Goal: Check status: Check status

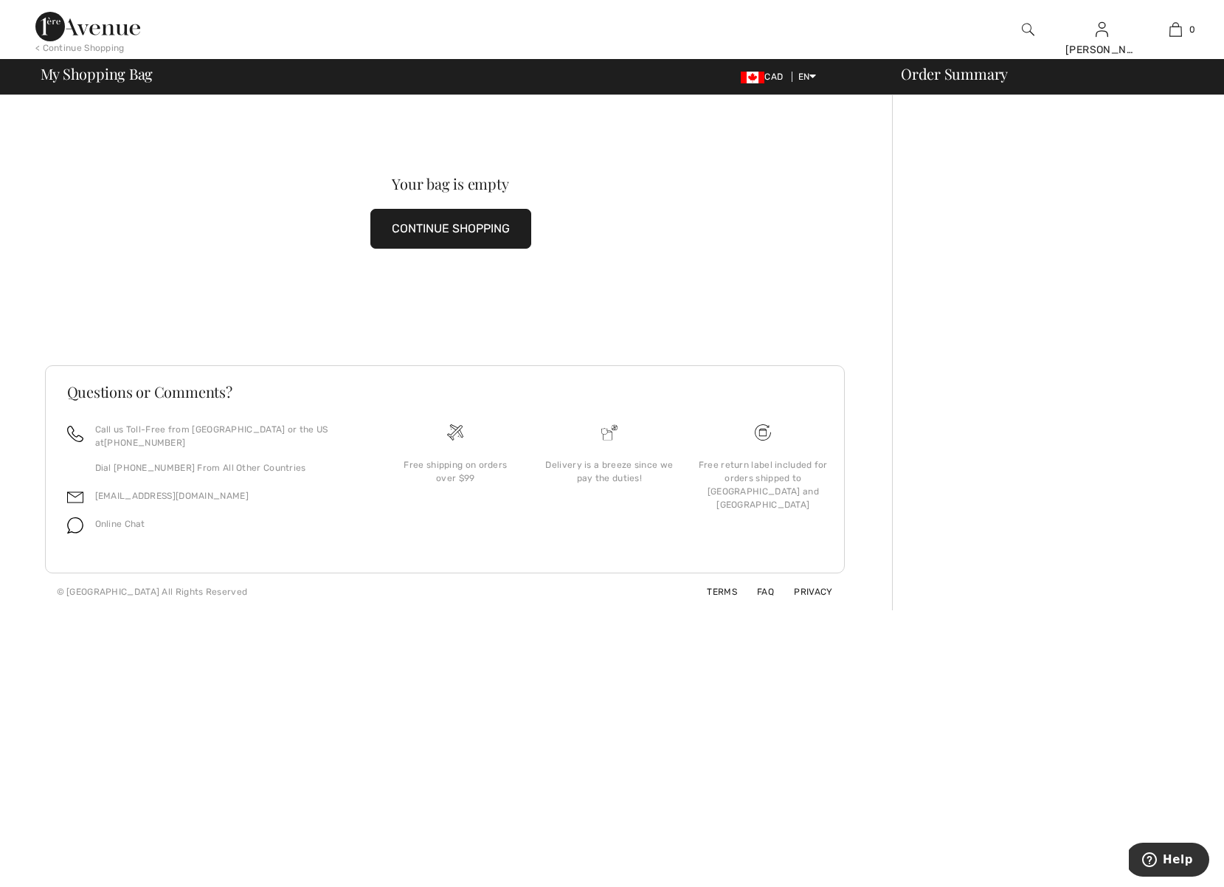
click at [469, 234] on button "CONTINUE SHOPPING" at bounding box center [450, 229] width 161 height 40
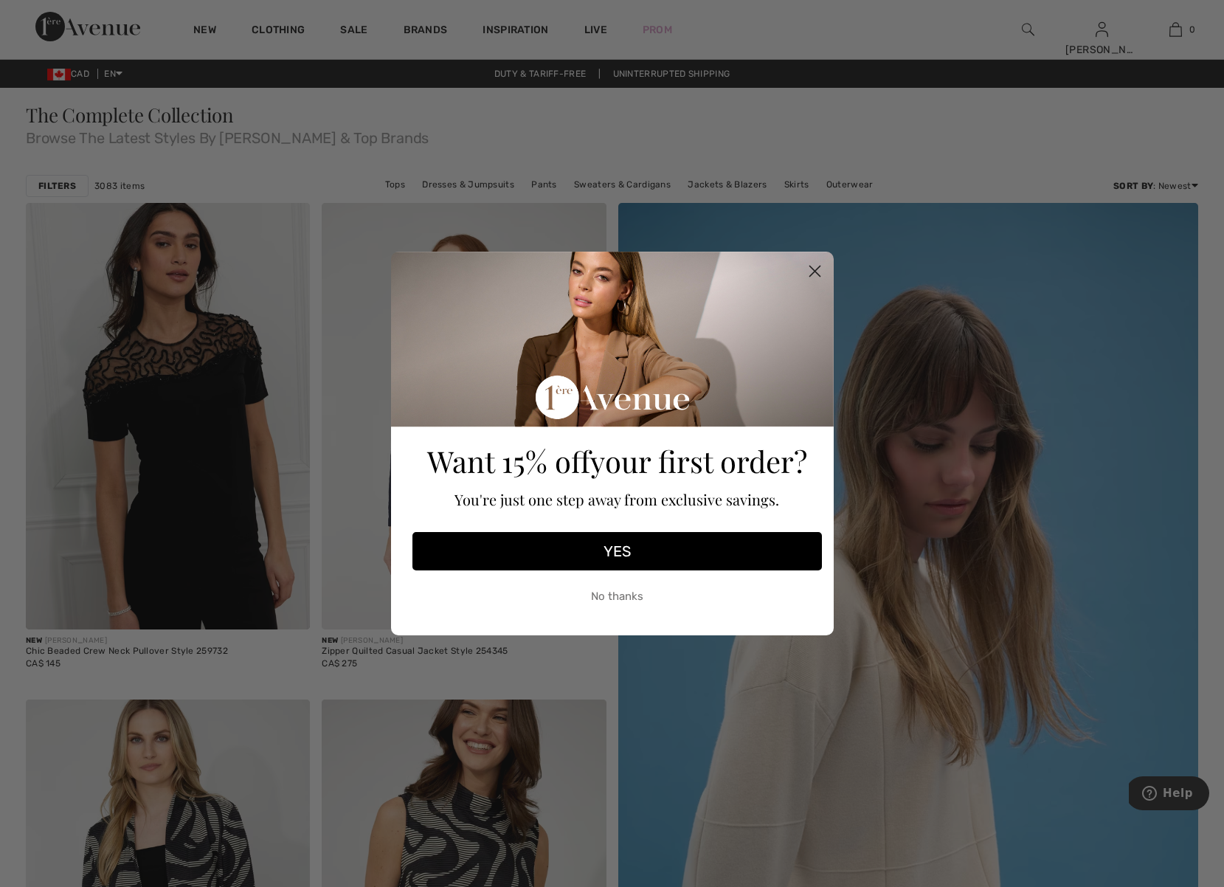
click at [815, 266] on circle "Close dialog" at bounding box center [814, 271] width 24 height 24
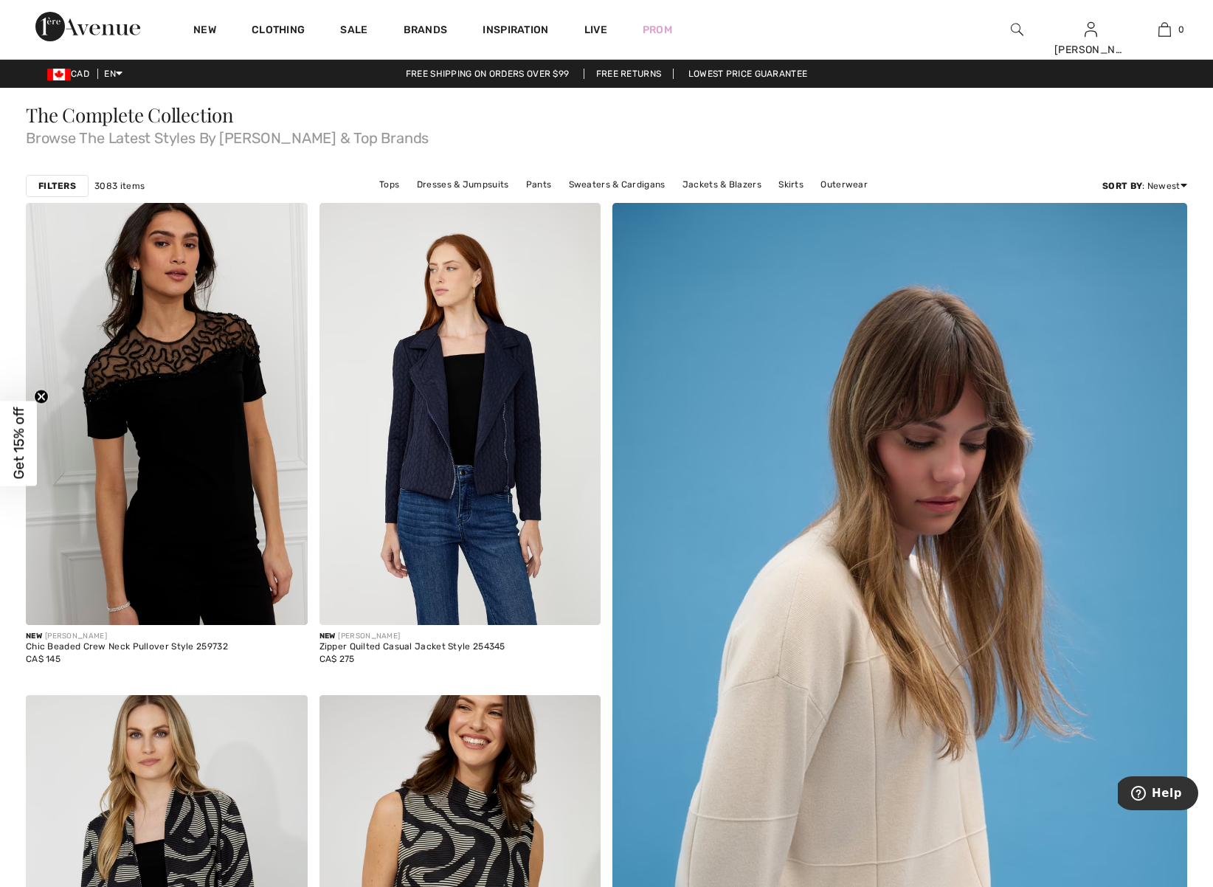
click at [506, 73] on link "Free shipping on orders over $99" at bounding box center [487, 74] width 187 height 10
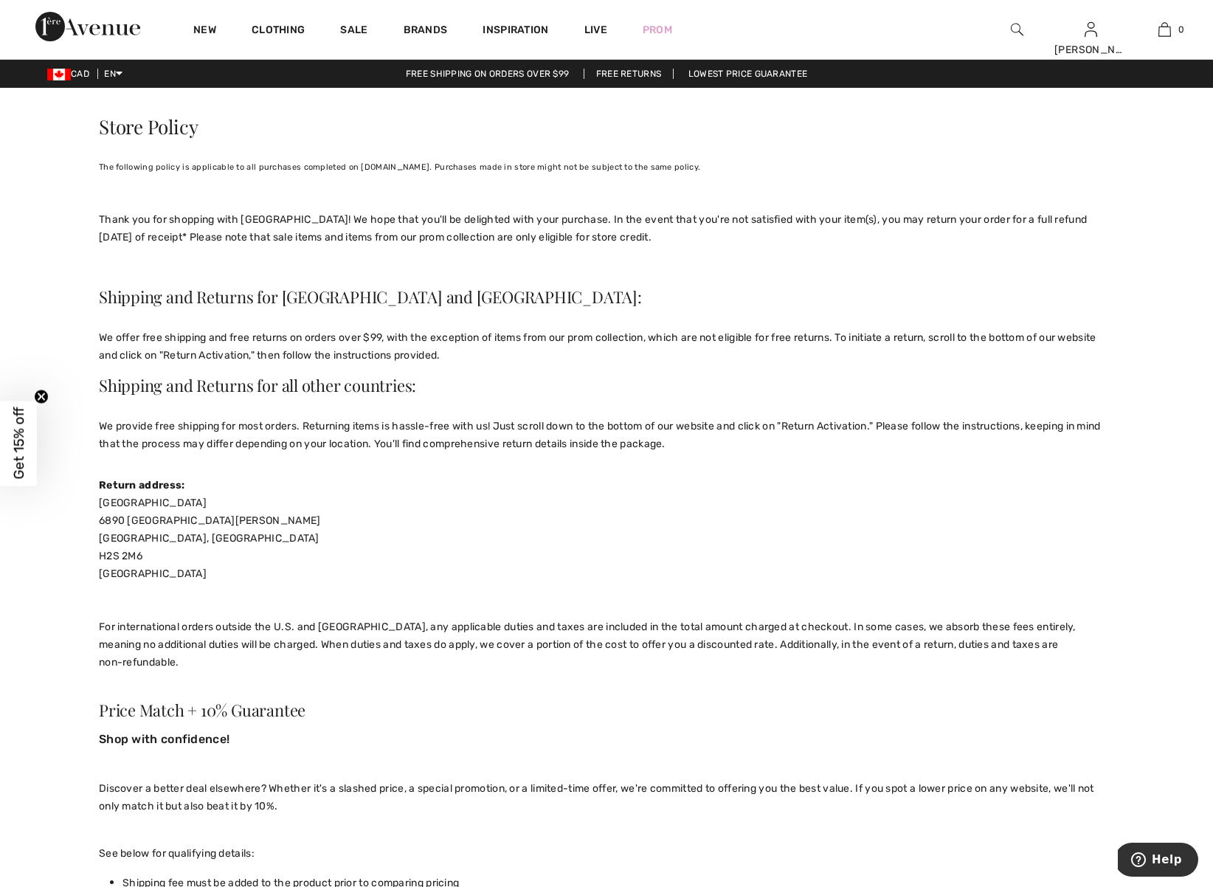
click at [489, 75] on link "Free shipping on orders over $99" at bounding box center [487, 74] width 187 height 10
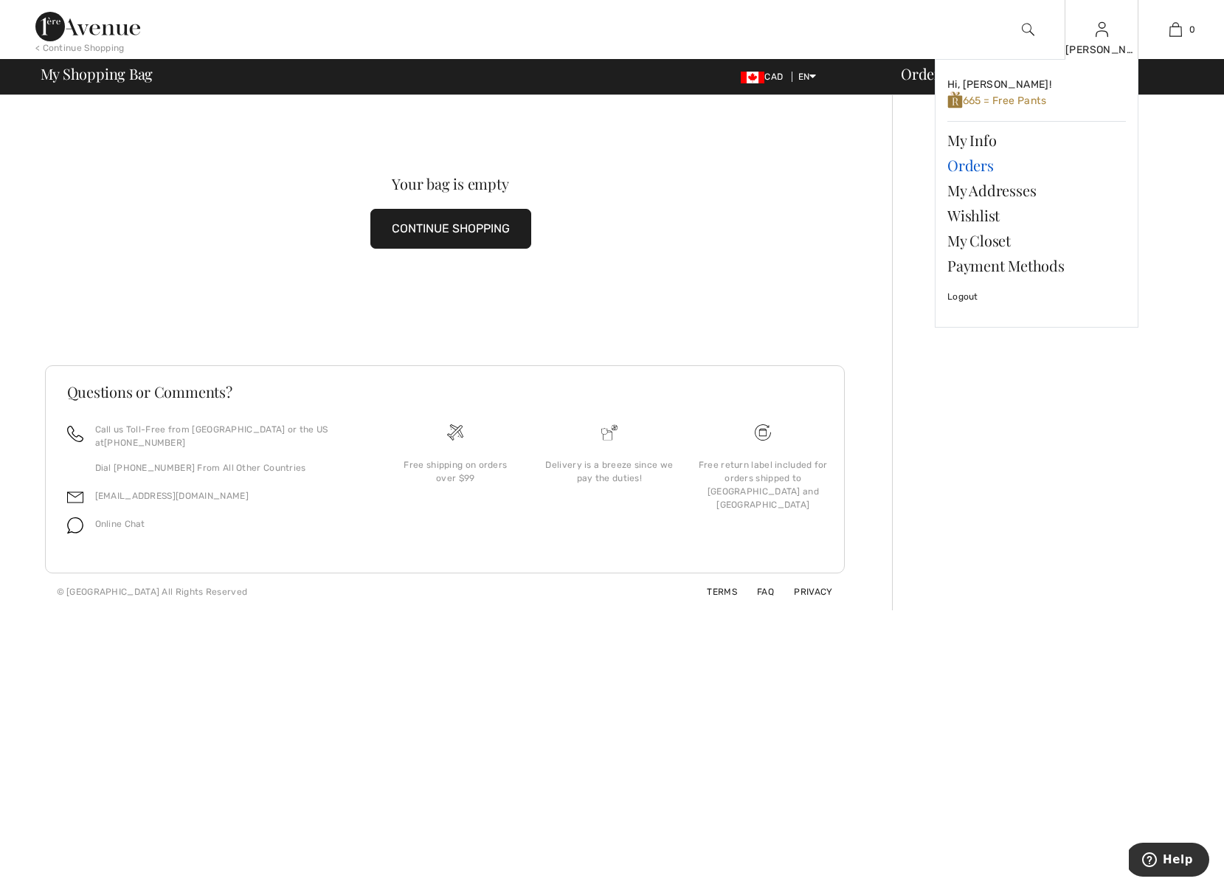
click at [967, 165] on link "Orders" at bounding box center [1037, 165] width 179 height 25
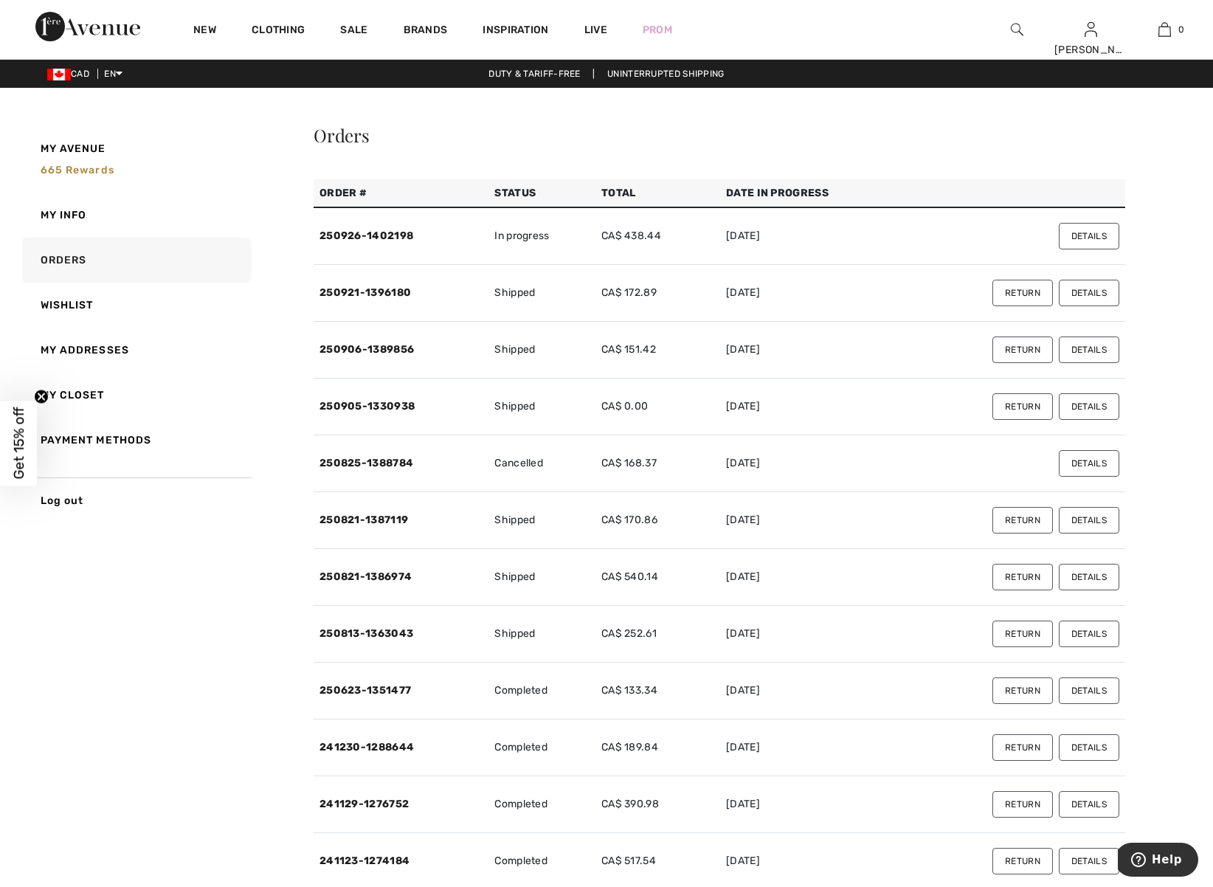
click at [1093, 239] on button "Details" at bounding box center [1089, 236] width 61 height 27
